Goal: Find specific page/section: Find specific page/section

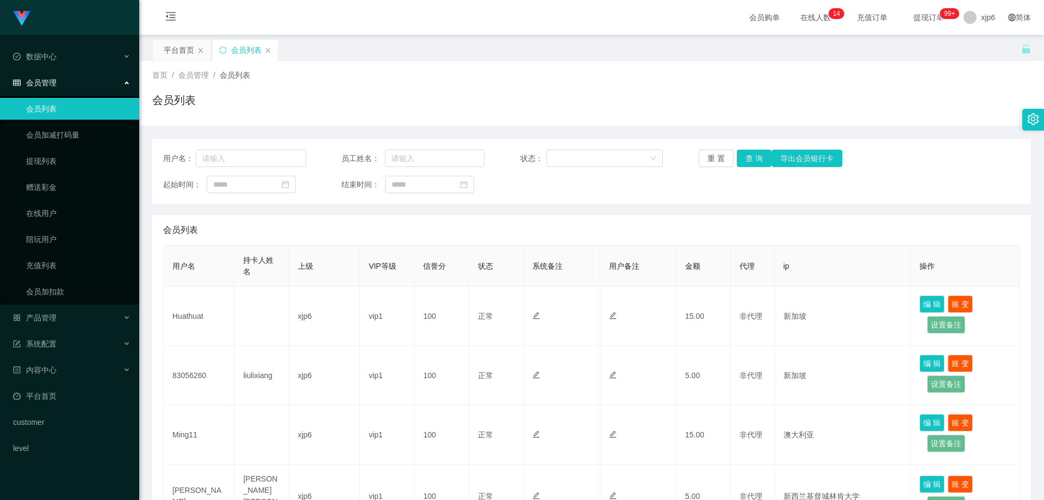
scroll to position [217, 0]
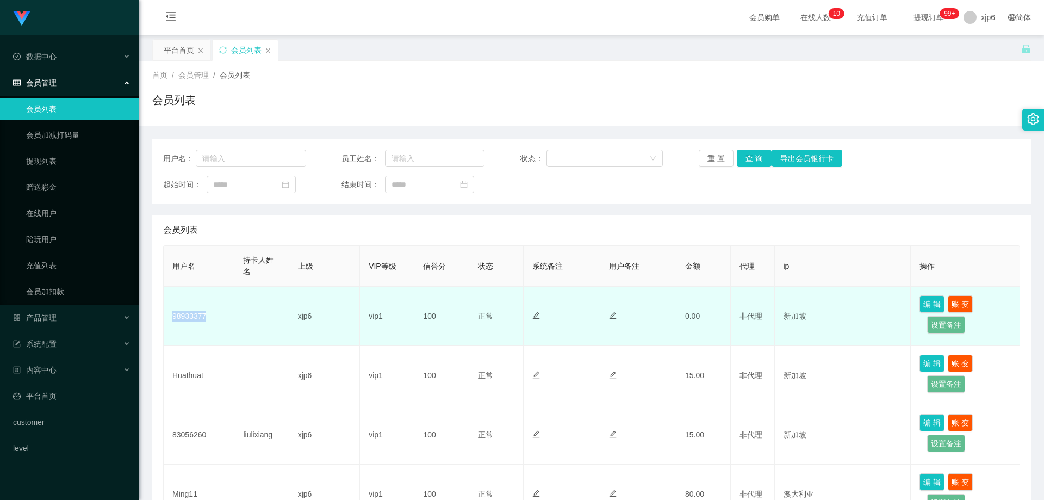
click at [170, 314] on td "98933377" at bounding box center [199, 315] width 71 height 59
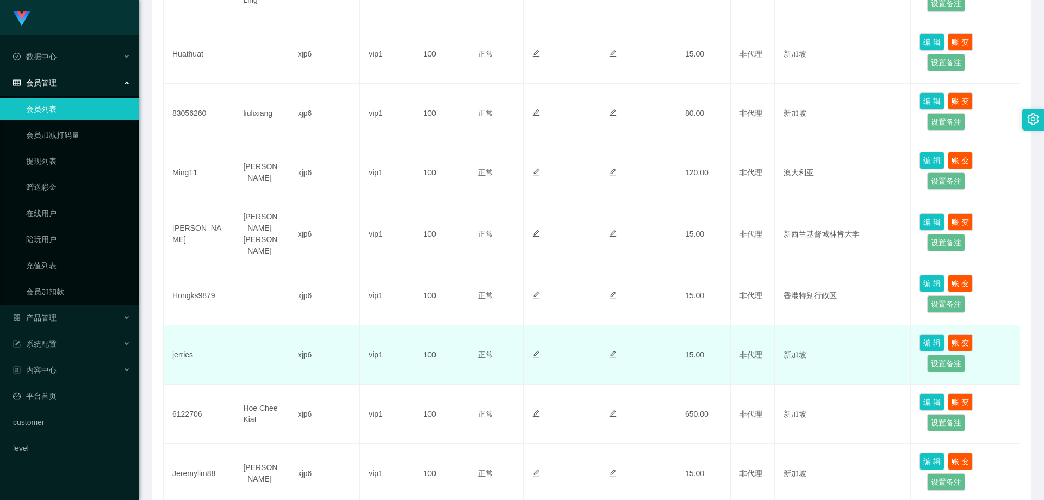
scroll to position [465, 0]
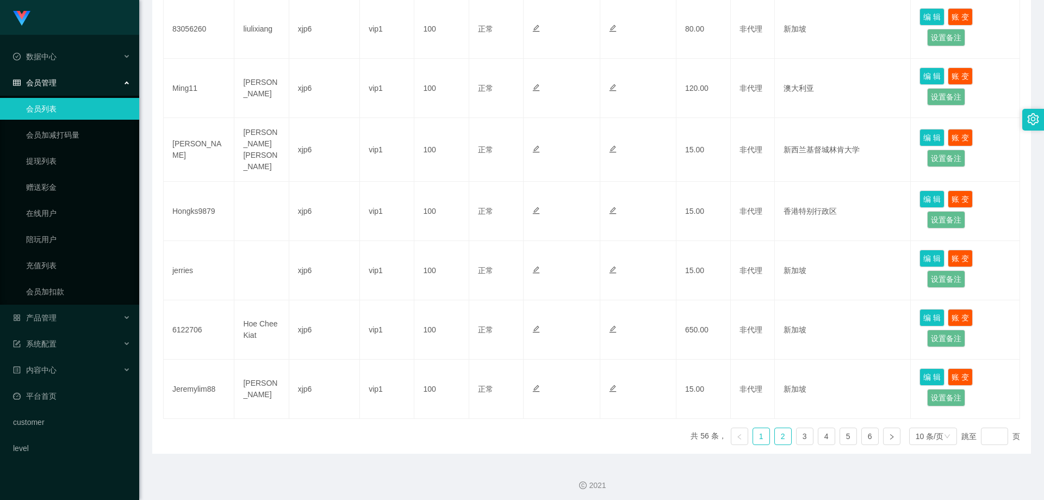
click at [775, 431] on link "2" at bounding box center [783, 436] width 16 height 16
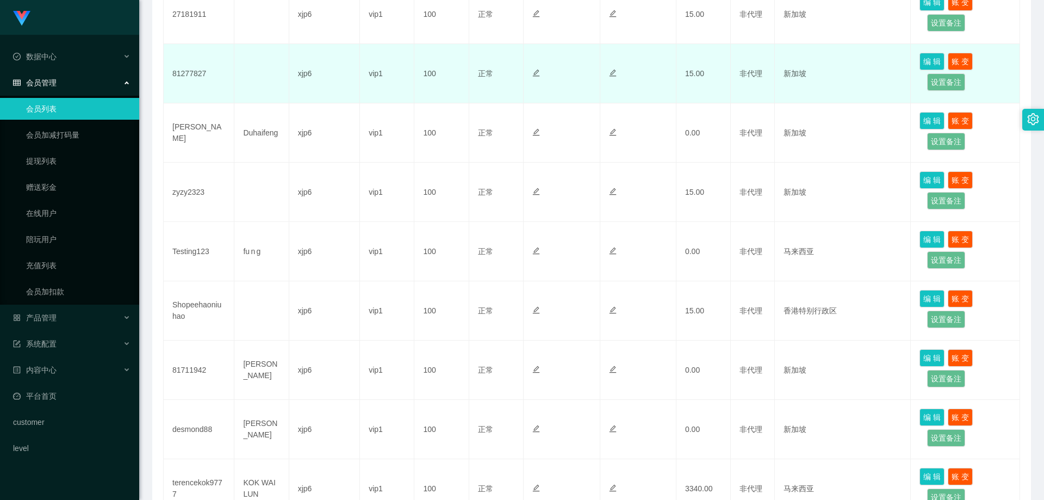
scroll to position [247, 0]
